Goal: Task Accomplishment & Management: Use online tool/utility

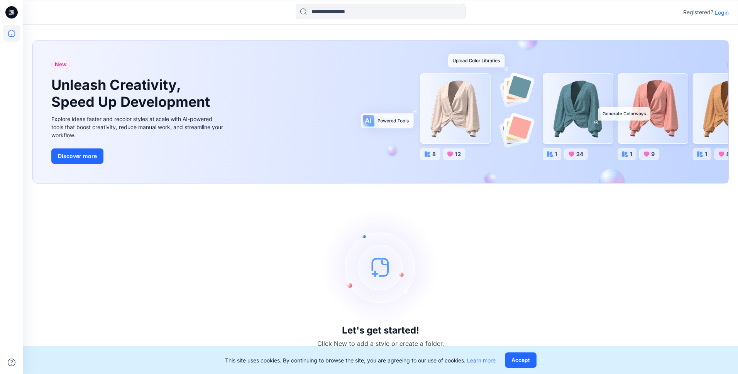
click at [718, 14] on p "Login" at bounding box center [722, 12] width 14 height 8
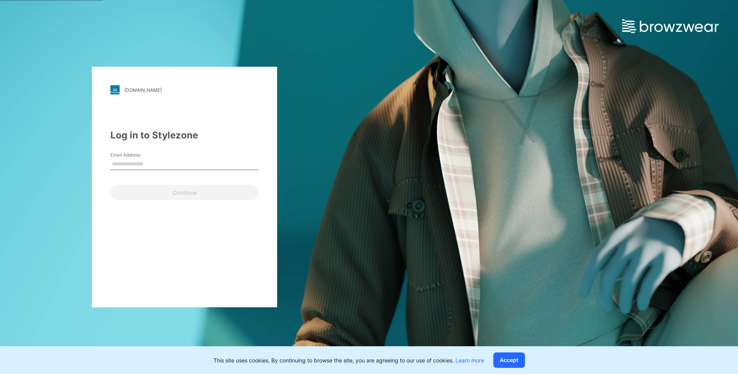
click at [164, 164] on input "Email Address" at bounding box center [184, 165] width 148 height 12
click at [135, 162] on input "*" at bounding box center [184, 165] width 148 height 12
type input "**********"
click at [110, 185] on button "Continue" at bounding box center [184, 192] width 148 height 15
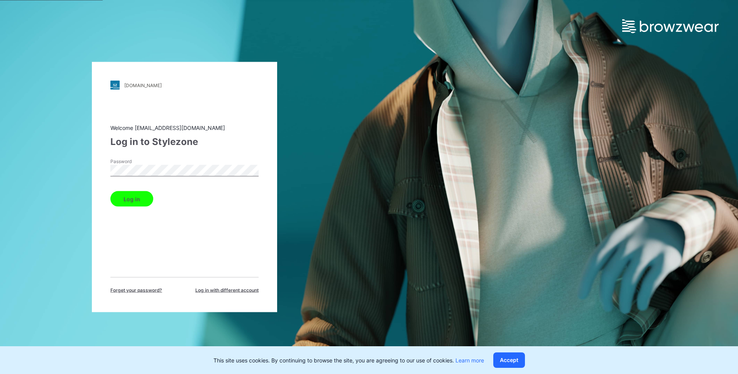
click at [135, 196] on button "Log in" at bounding box center [131, 198] width 43 height 15
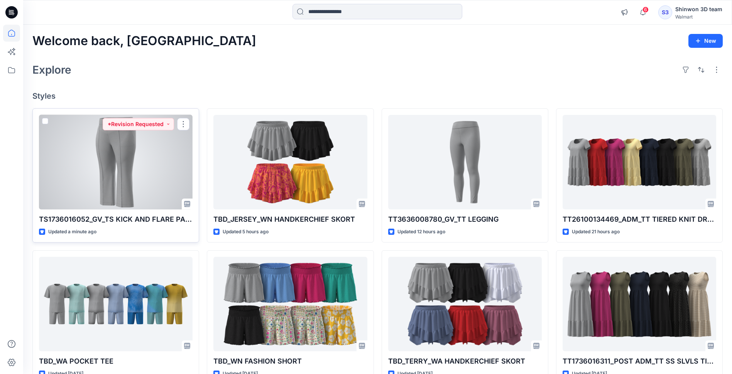
click at [116, 158] on div at bounding box center [116, 162] width 154 height 95
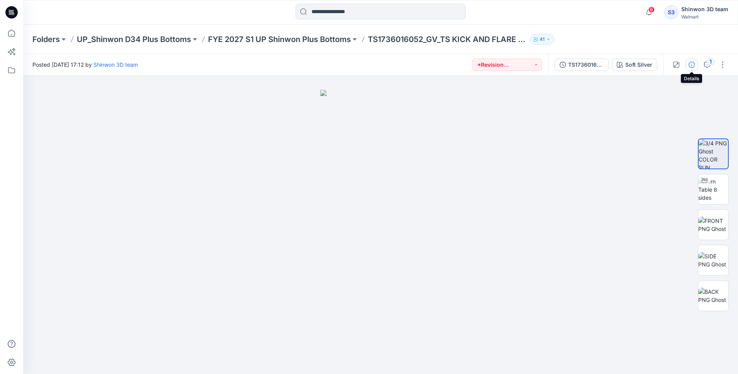
click at [688, 64] on button "button" at bounding box center [691, 65] width 12 height 12
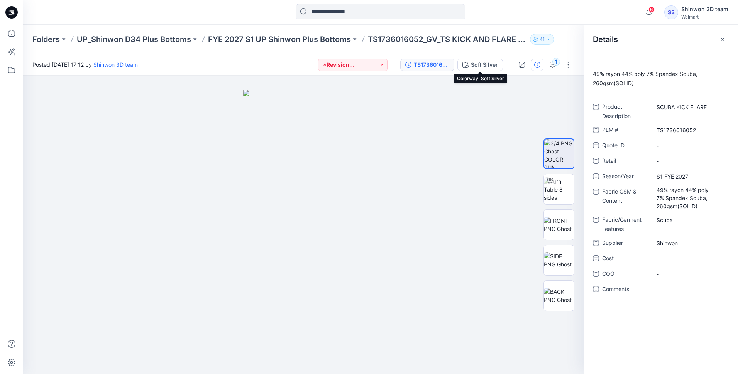
click at [433, 67] on div "TS1736016052_GV_TS SCUBA KICK AND FLARE PANT" at bounding box center [431, 65] width 35 height 8
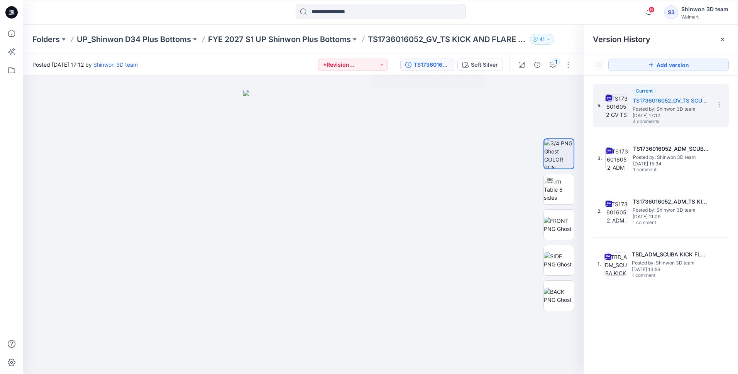
click at [661, 309] on div "5. Current TS1736016052_GV_TS SCUBA KICK AND FLARE PANT Posted by: Shinwon 3D t…" at bounding box center [660, 231] width 154 height 310
click at [558, 189] on img at bounding box center [559, 189] width 30 height 24
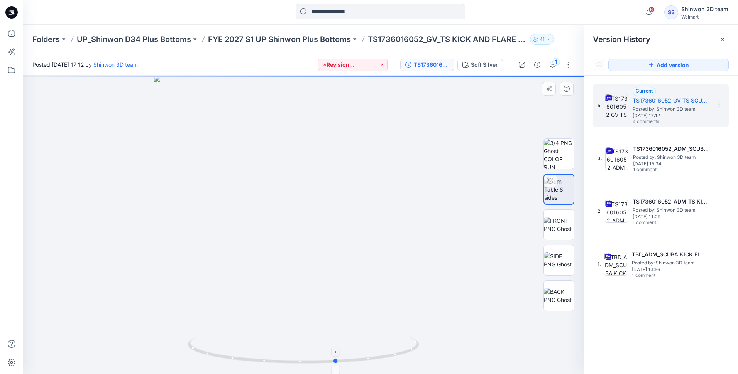
drag, startPoint x: 300, startPoint y: 364, endPoint x: 334, endPoint y: 360, distance: 33.9
click at [334, 360] on icon at bounding box center [304, 351] width 233 height 29
drag, startPoint x: 337, startPoint y: 361, endPoint x: 357, endPoint y: 360, distance: 19.7
click at [357, 360] on circle at bounding box center [355, 360] width 5 height 5
drag, startPoint x: 351, startPoint y: 363, endPoint x: 363, endPoint y: 361, distance: 13.0
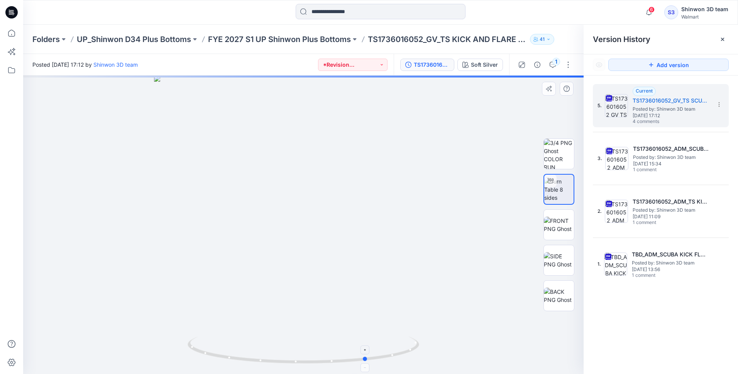
click at [363, 361] on icon at bounding box center [304, 351] width 233 height 29
